Goal: Use online tool/utility: Use online tool/utility

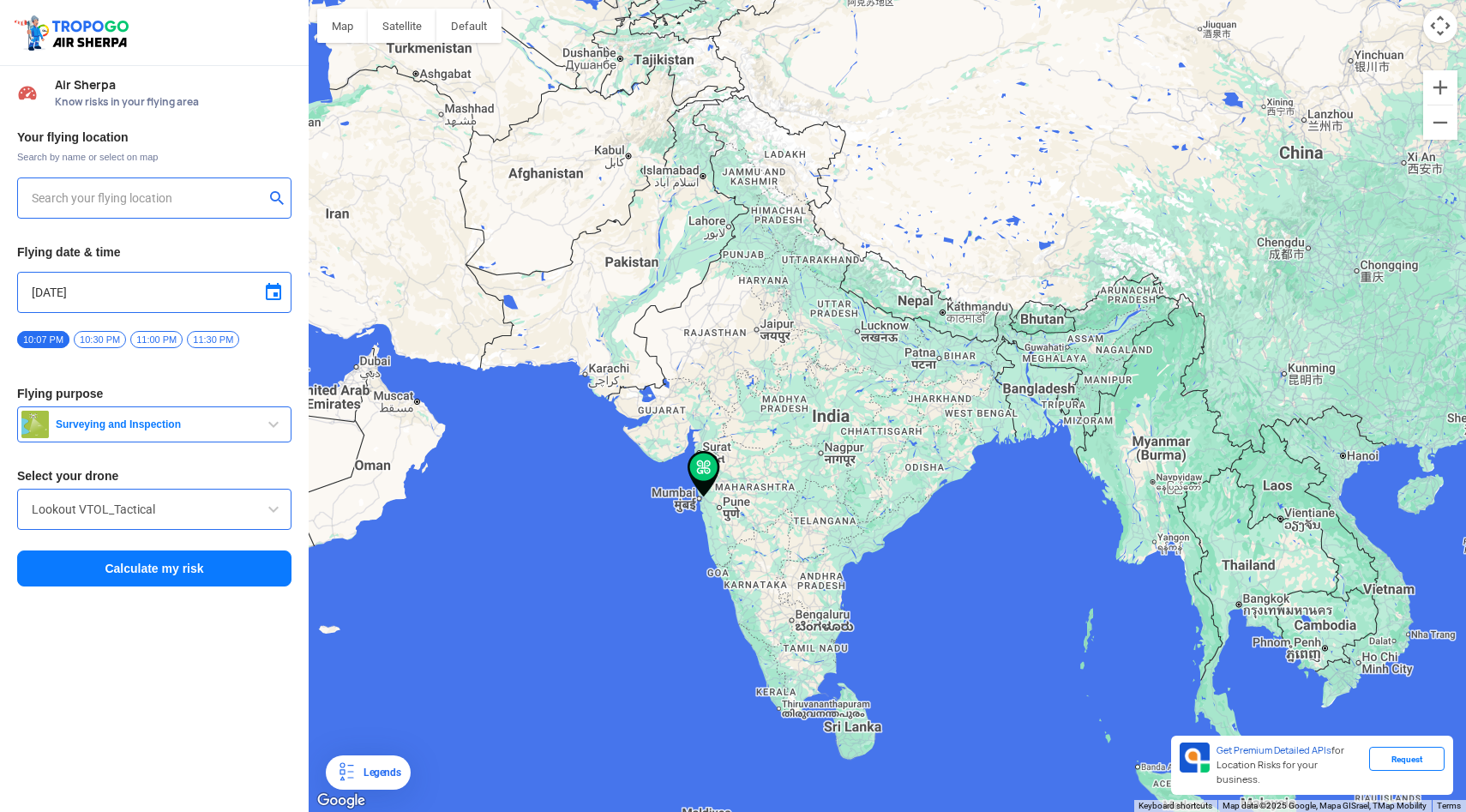
type input "[PERSON_NAME][STREET_ADDRESS]"
click at [135, 565] on button "Calculate my risk" at bounding box center [155, 568] width 275 height 36
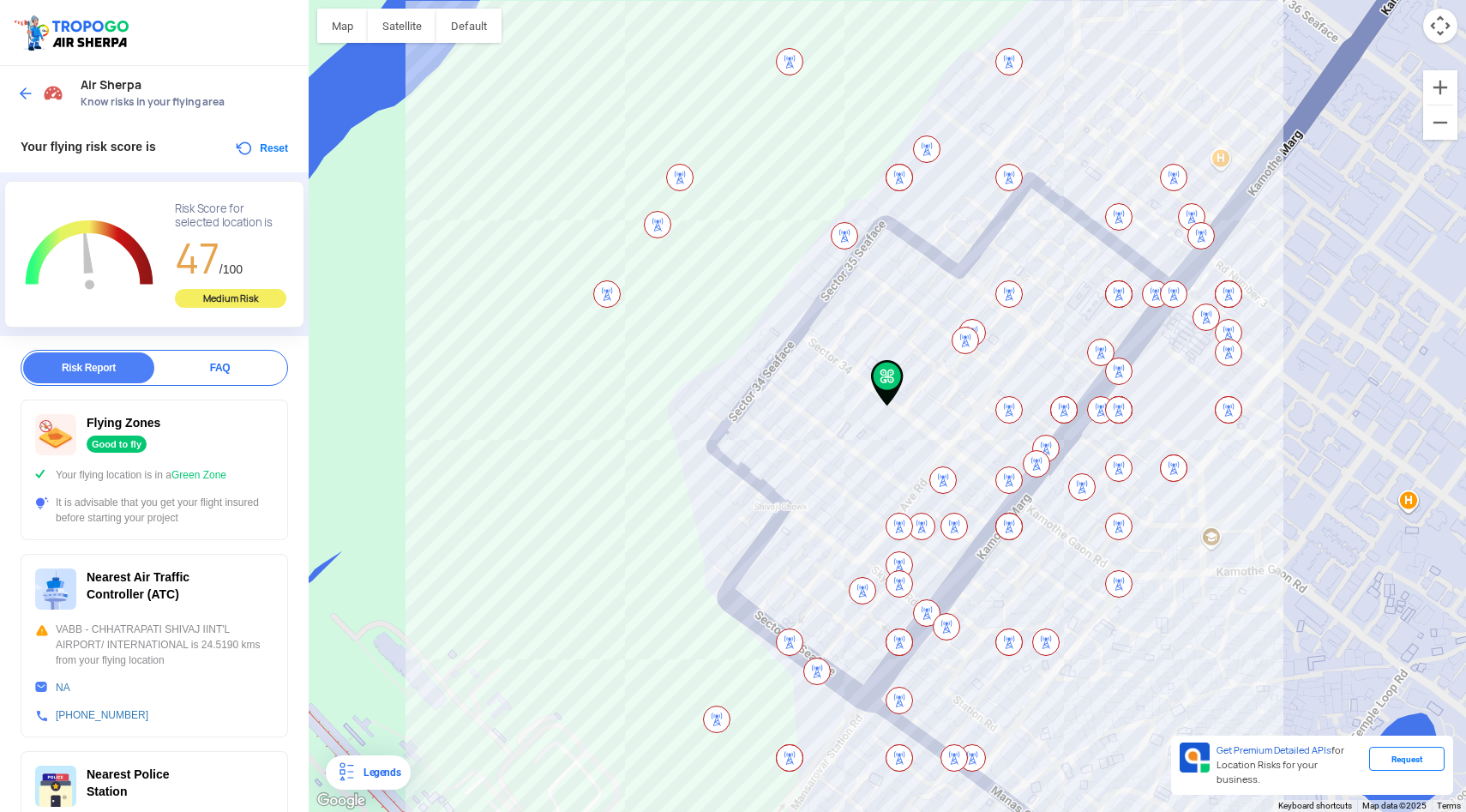
click at [959, 347] on img at bounding box center [965, 340] width 27 height 27
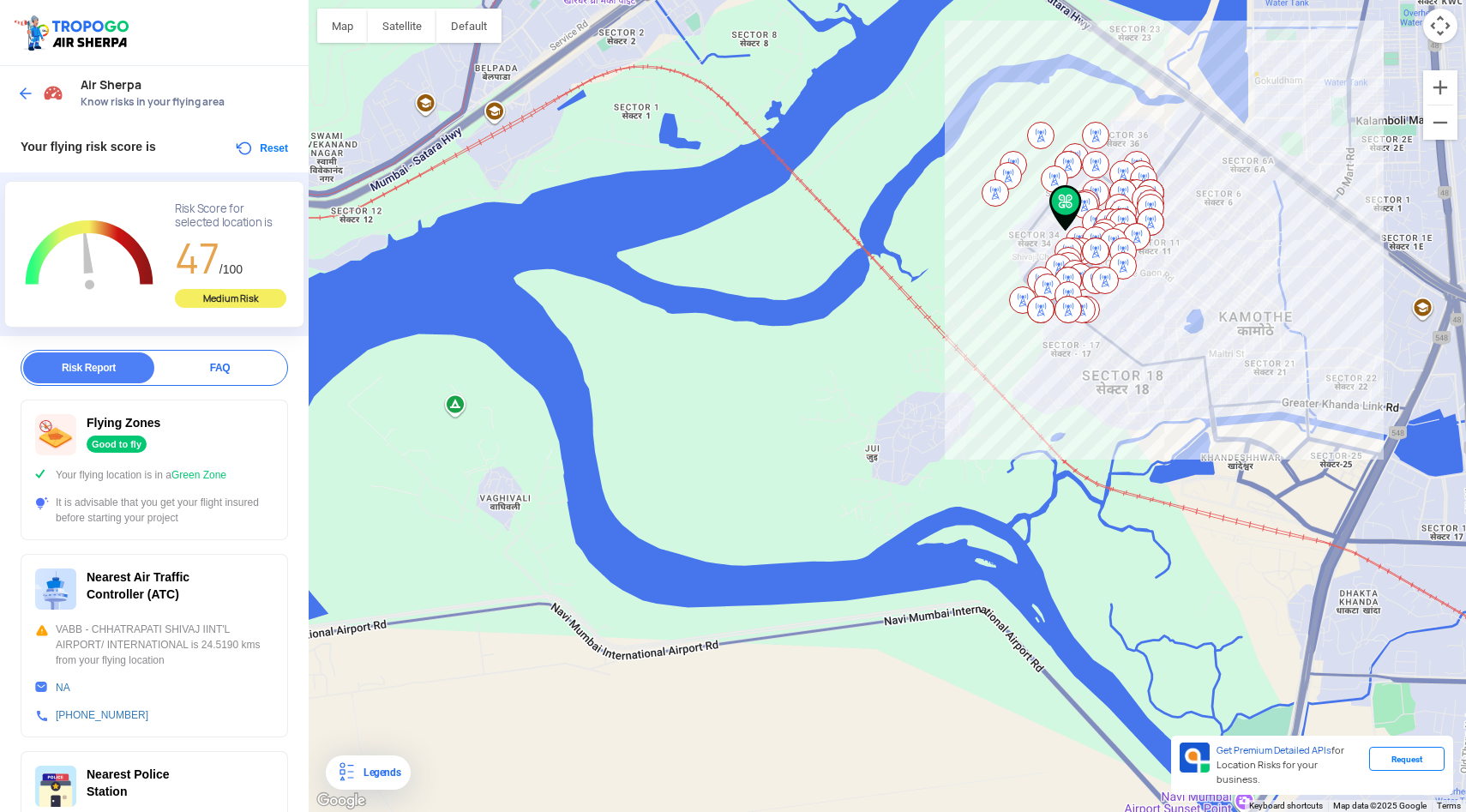
drag, startPoint x: 614, startPoint y: 535, endPoint x: 803, endPoint y: 323, distance: 284.0
click at [803, 324] on div "To navigate, press the arrow keys." at bounding box center [887, 406] width 1158 height 812
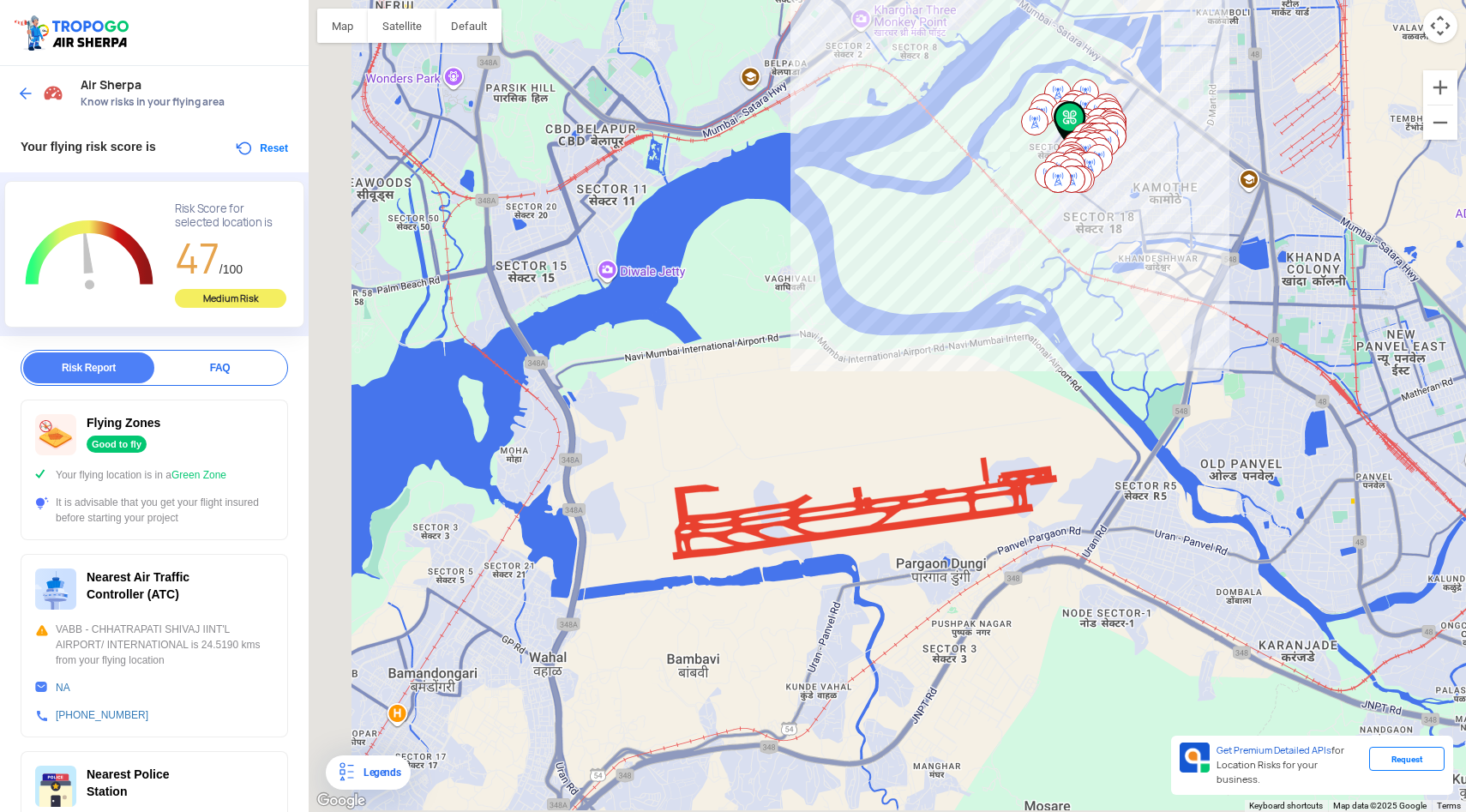
drag, startPoint x: 768, startPoint y: 482, endPoint x: 906, endPoint y: 347, distance: 193.1
click at [907, 348] on div "To navigate, press the arrow keys." at bounding box center [887, 406] width 1158 height 812
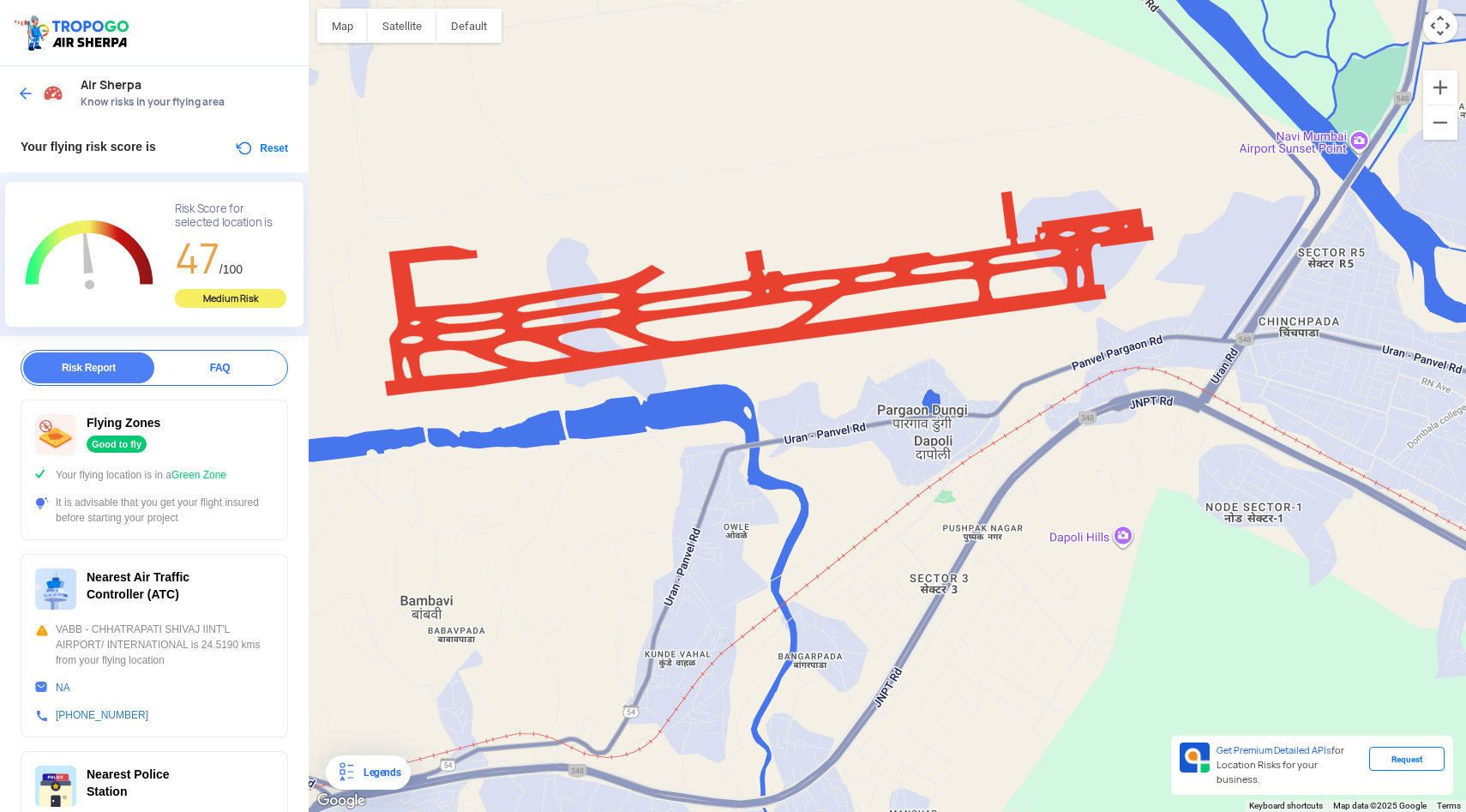
click at [813, 323] on div "To navigate, press the arrow keys." at bounding box center [887, 406] width 1158 height 812
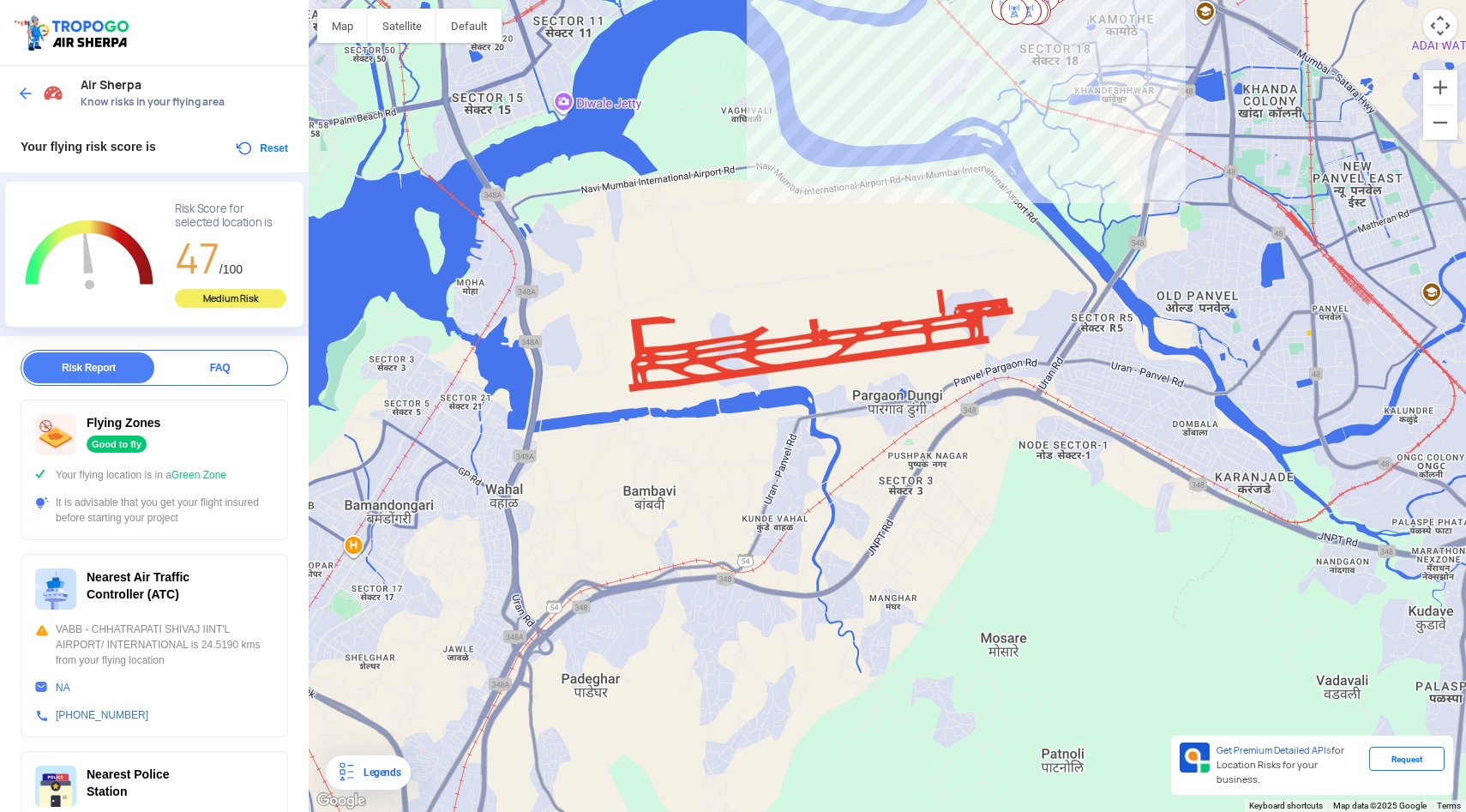
click at [845, 361] on div "To navigate, press the arrow keys." at bounding box center [887, 406] width 1158 height 812
